Goal: Task Accomplishment & Management: Manage account settings

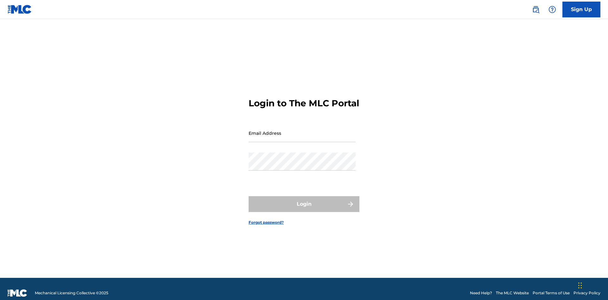
scroll to position [8, 0]
click at [302, 130] on input "Email Address" at bounding box center [301, 133] width 107 height 18
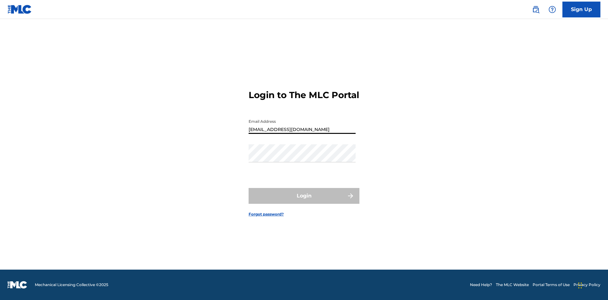
type input "[EMAIL_ADDRESS][DOMAIN_NAME]"
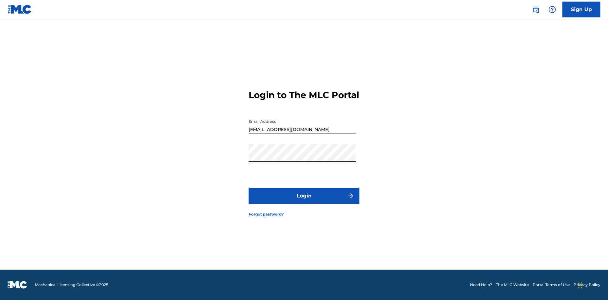
click at [304, 201] on button "Login" at bounding box center [303, 196] width 111 height 16
